Goal: Book appointment/travel/reservation

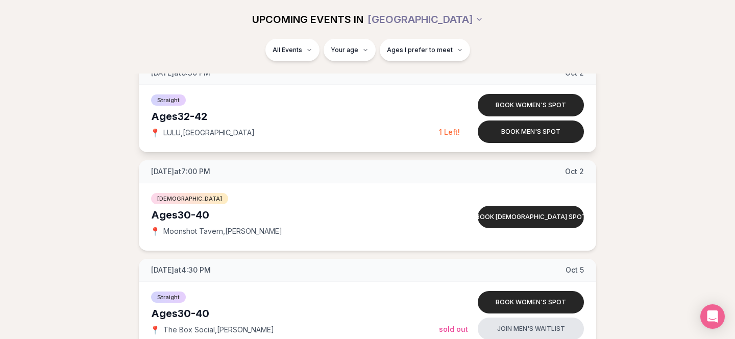
scroll to position [940, 0]
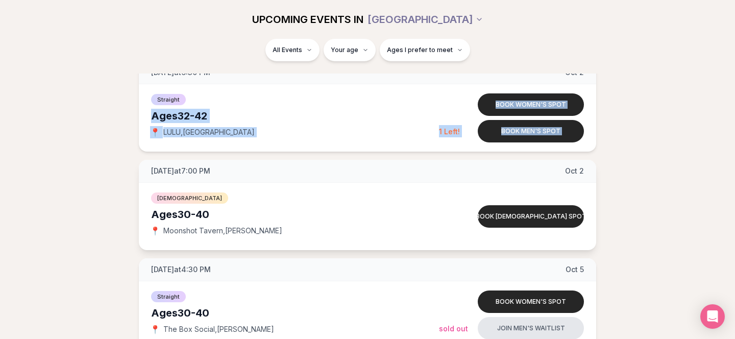
drag, startPoint x: 140, startPoint y: 109, endPoint x: 142, endPoint y: 164, distance: 55.2
click at [142, 164] on div "[DATE] at 7:00 PM [DATE]" at bounding box center [367, 171] width 457 height 23
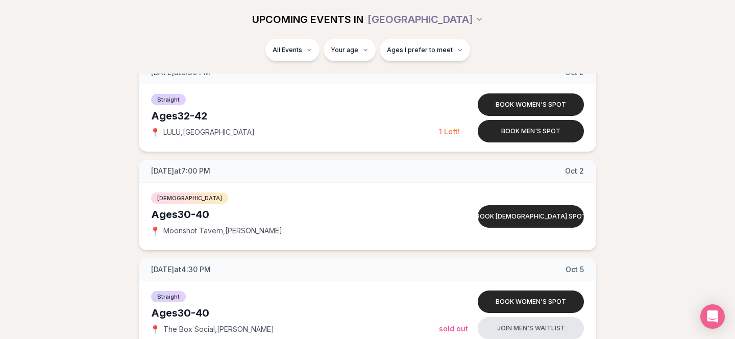
drag, startPoint x: 142, startPoint y: 164, endPoint x: 134, endPoint y: 91, distance: 73.5
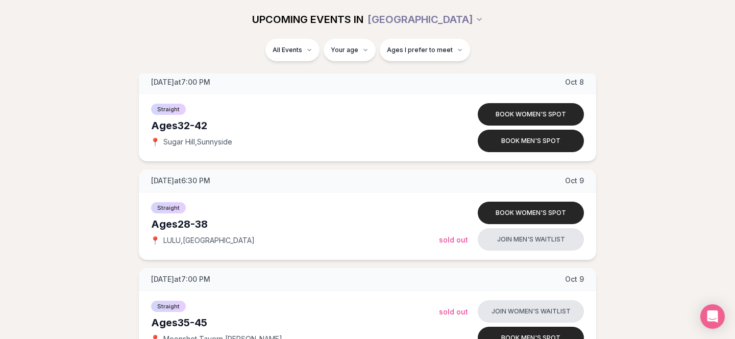
scroll to position [1531, 0]
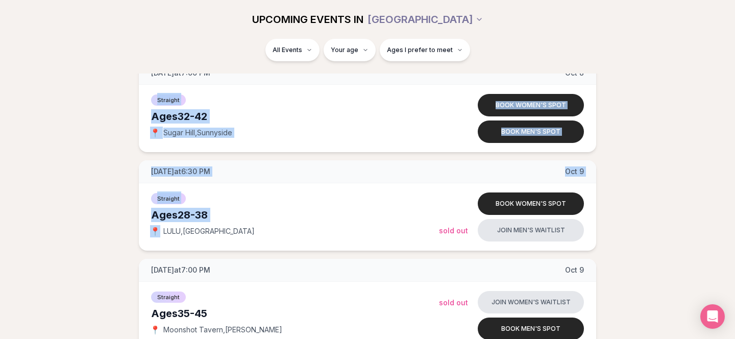
drag, startPoint x: 133, startPoint y: 99, endPoint x: 137, endPoint y: 246, distance: 147.6
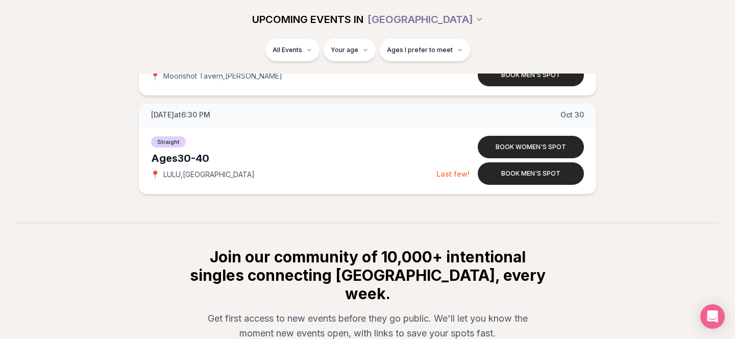
scroll to position [3973, 0]
